Goal: Transaction & Acquisition: Purchase product/service

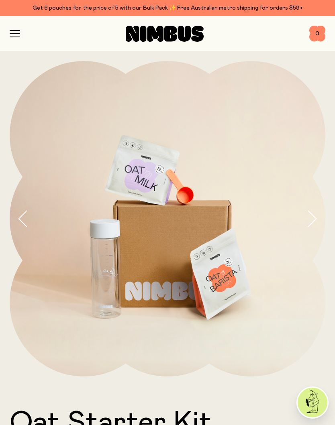
click at [13, 36] on icon "button" at bounding box center [15, 33] width 10 height 7
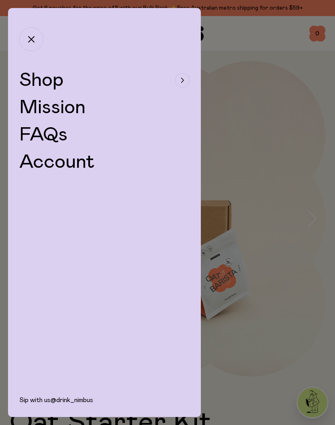
click at [36, 85] on span "Shop" at bounding box center [41, 80] width 44 height 19
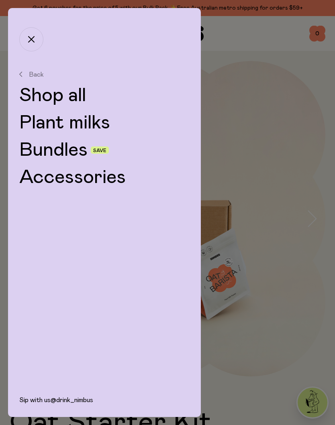
click at [42, 130] on link "Plant milks" at bounding box center [104, 122] width 170 height 19
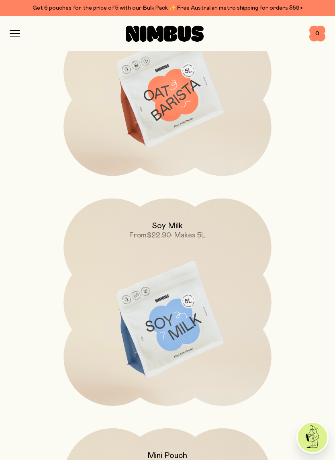
scroll to position [434, 0]
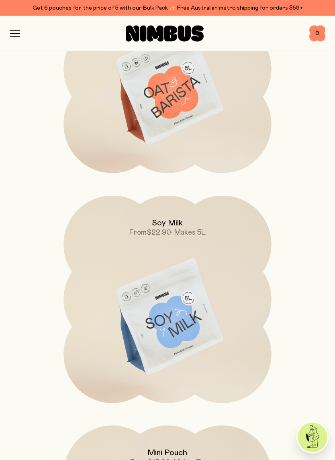
click at [152, 324] on img at bounding box center [166, 318] width 207 height 244
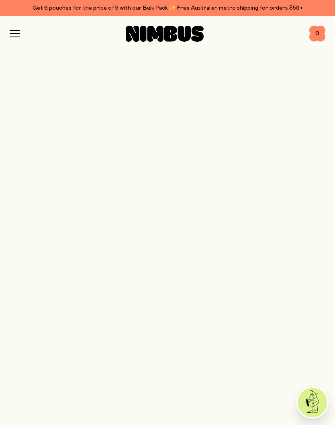
scroll to position [434, 0]
